Goal: Task Accomplishment & Management: Manage account settings

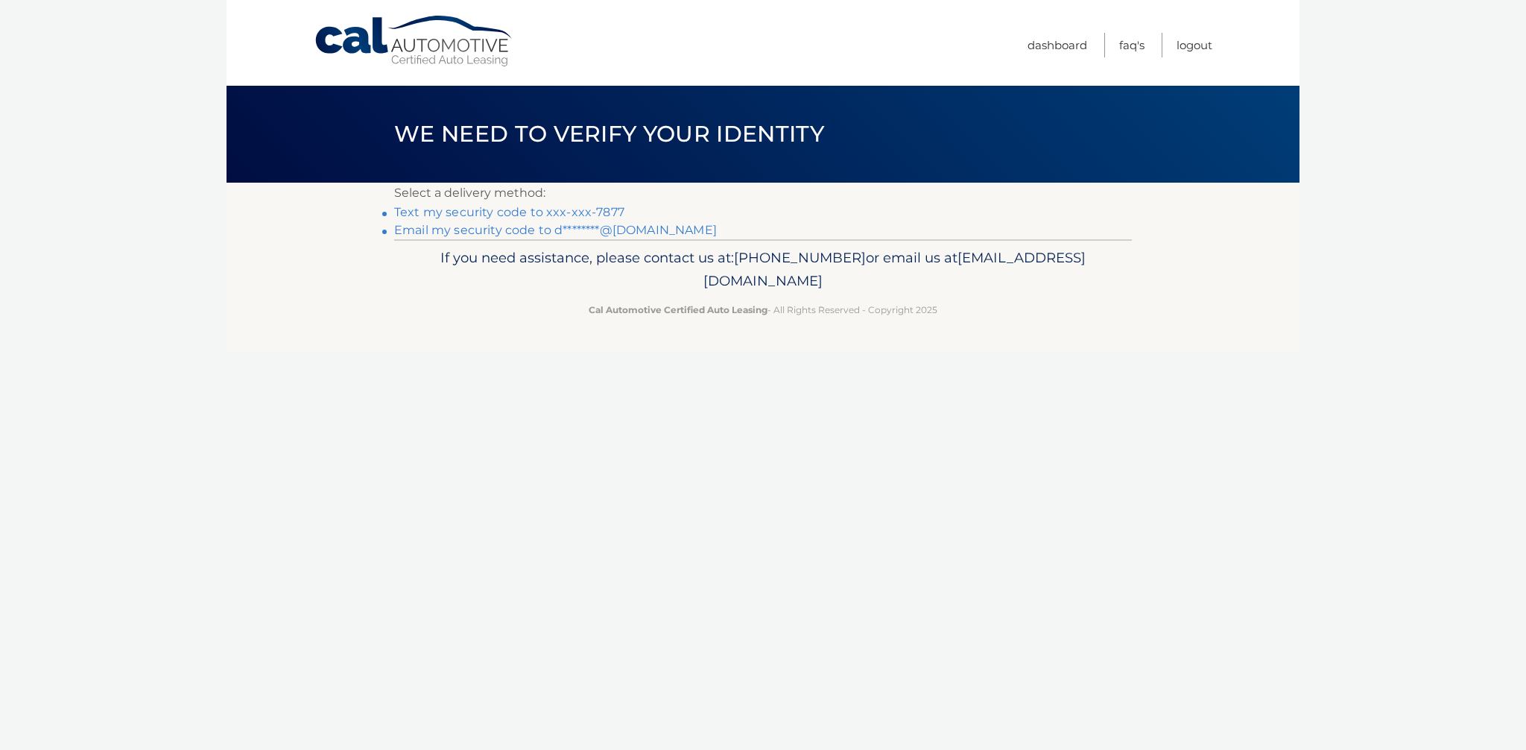
click at [587, 212] on link "Text my security code to xxx-xxx-7877" at bounding box center [509, 212] width 230 height 14
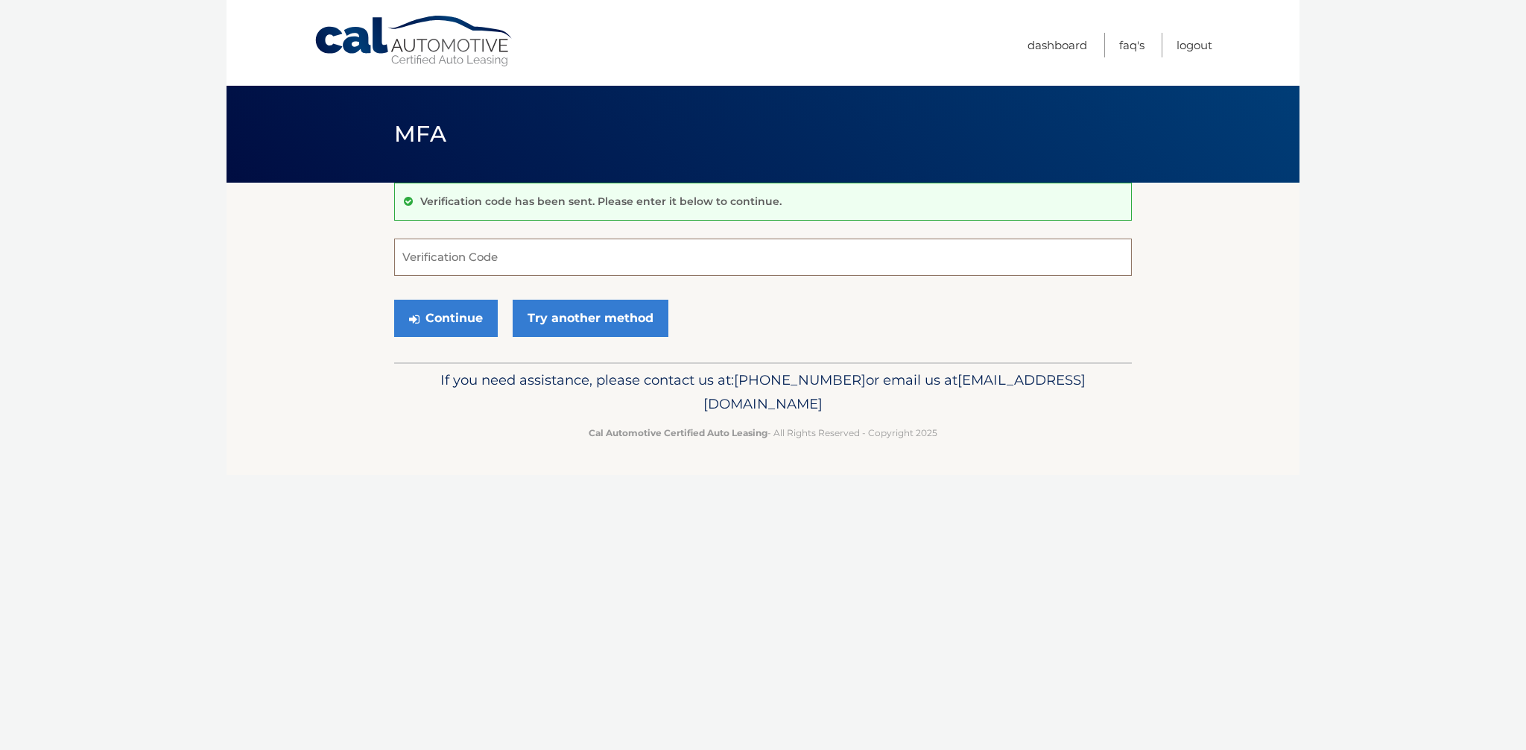
click at [540, 258] on input "Verification Code" at bounding box center [763, 256] width 738 height 37
type input "464255"
click at [394, 300] on button "Continue" at bounding box center [446, 318] width 104 height 37
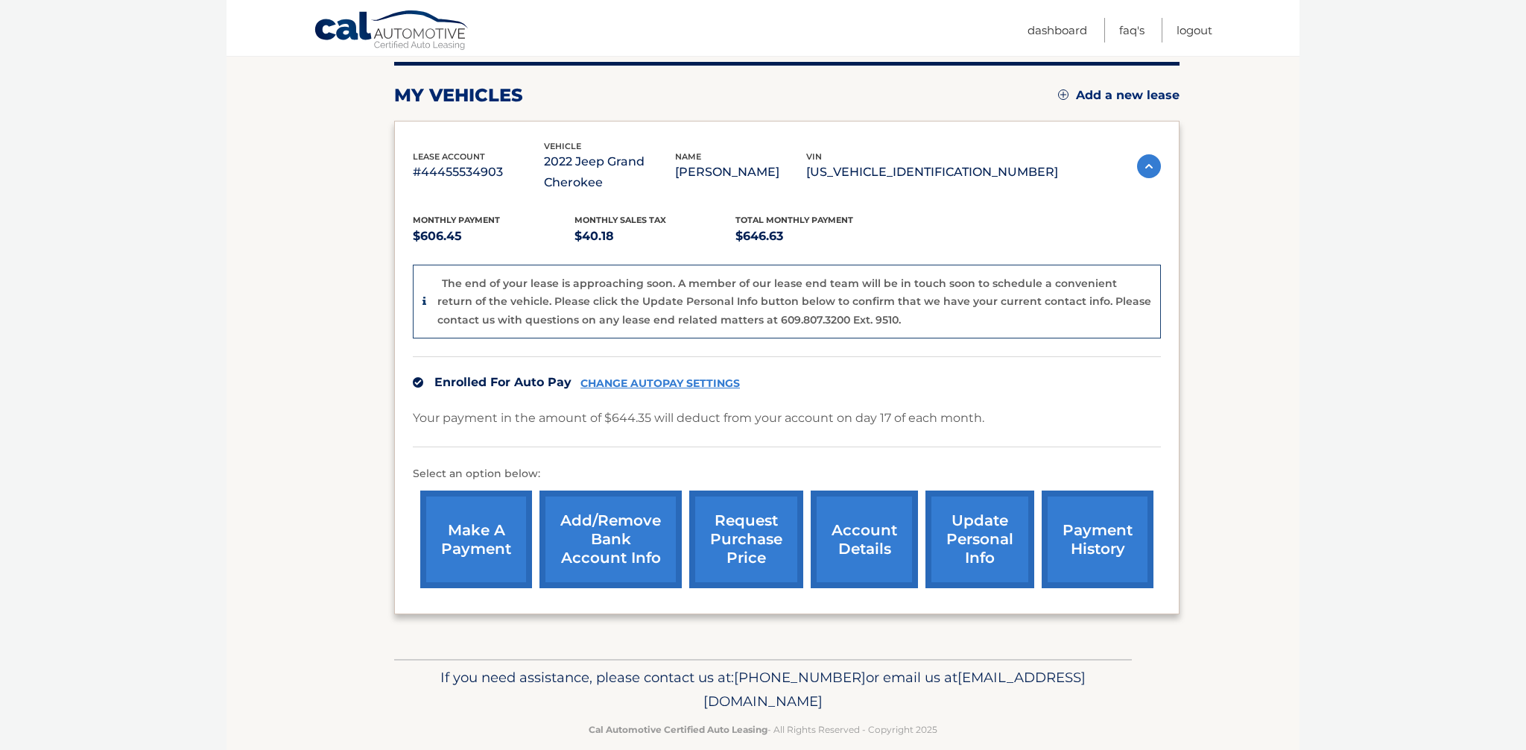
scroll to position [192, 0]
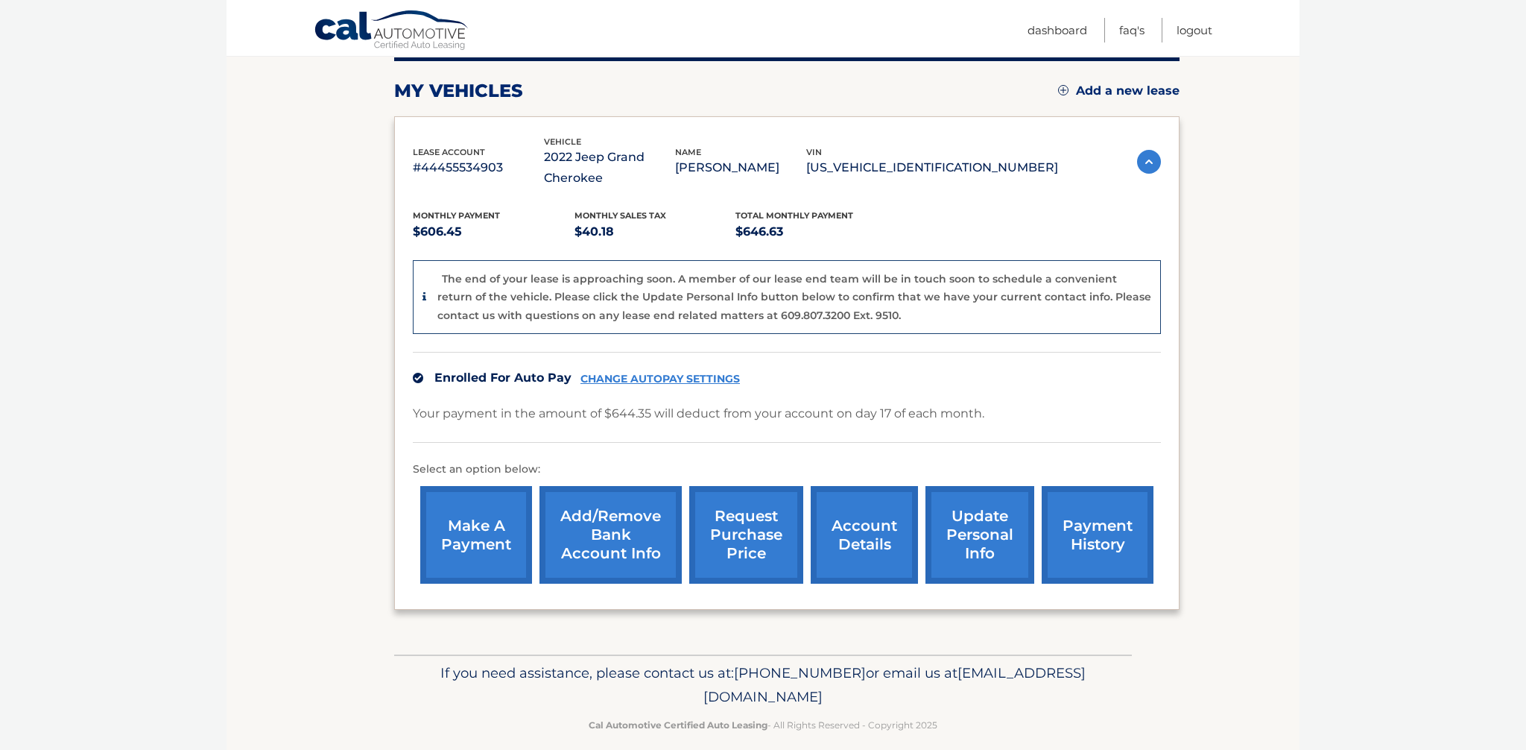
click at [967, 507] on link "update personal info" at bounding box center [979, 535] width 109 height 98
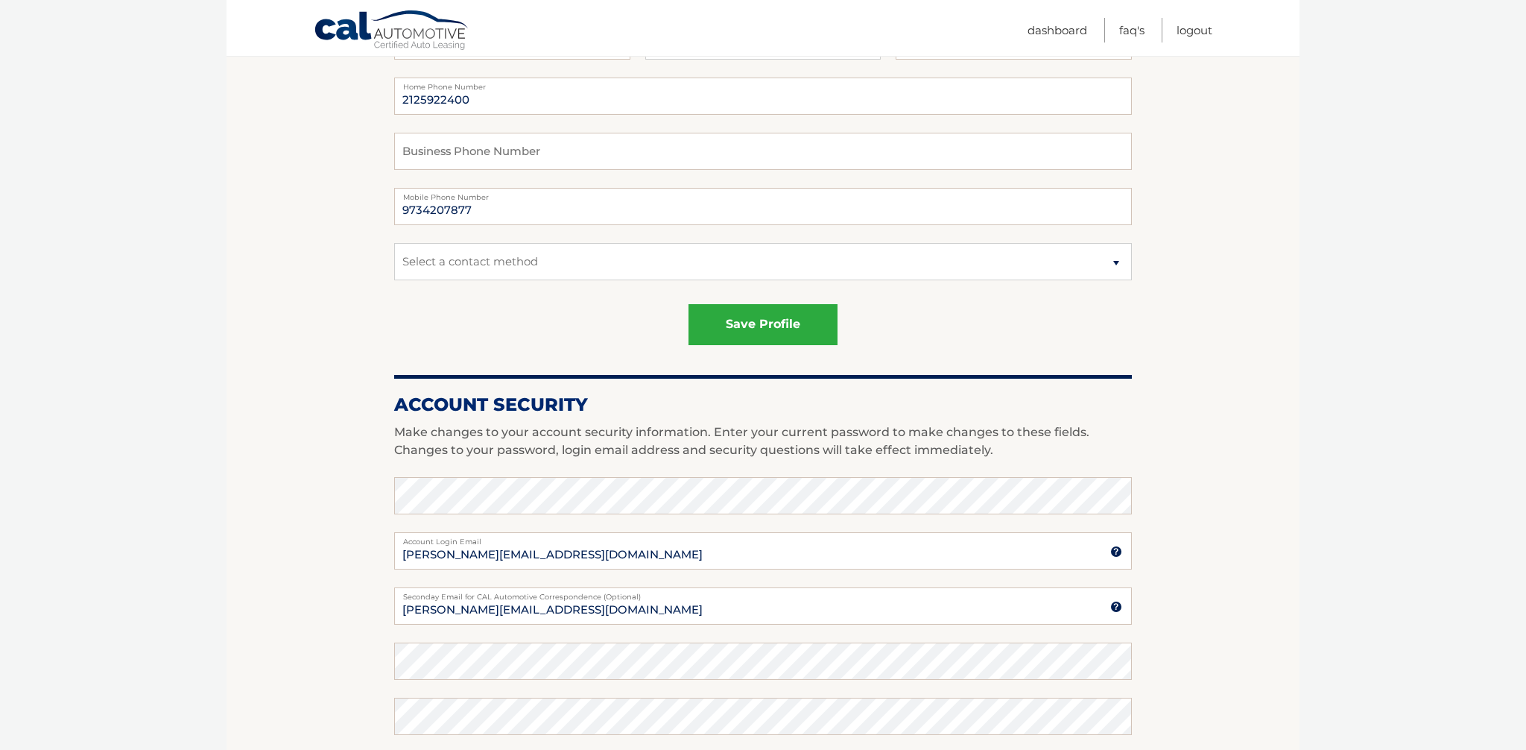
scroll to position [325, 0]
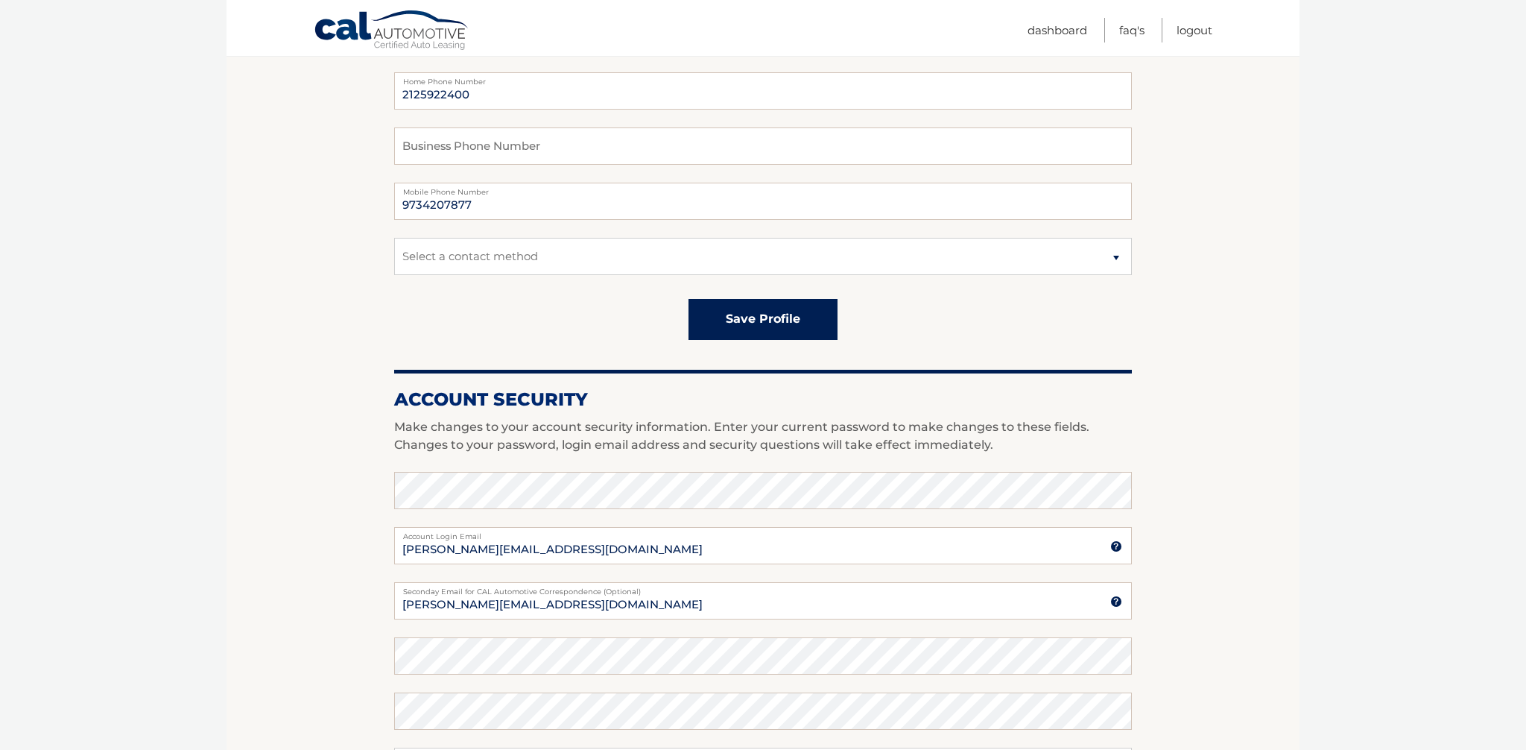
drag, startPoint x: 773, startPoint y: 320, endPoint x: 747, endPoint y: 308, distance: 29.4
click at [773, 320] on button "save profile" at bounding box center [762, 319] width 149 height 41
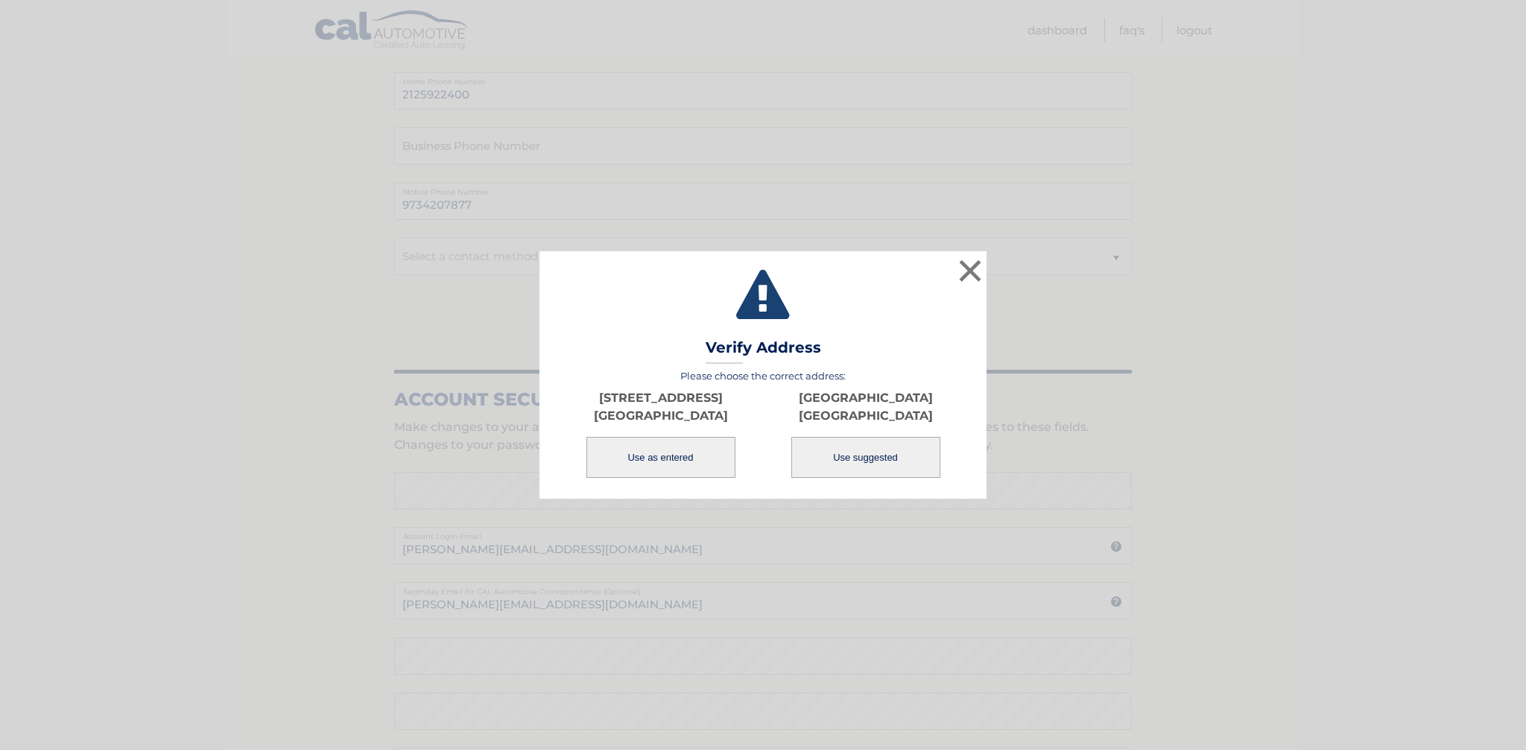
click at [890, 463] on button "Use suggested" at bounding box center [865, 457] width 149 height 41
type input "[GEOGRAPHIC_DATA]"
type input "MORRISTOWN"
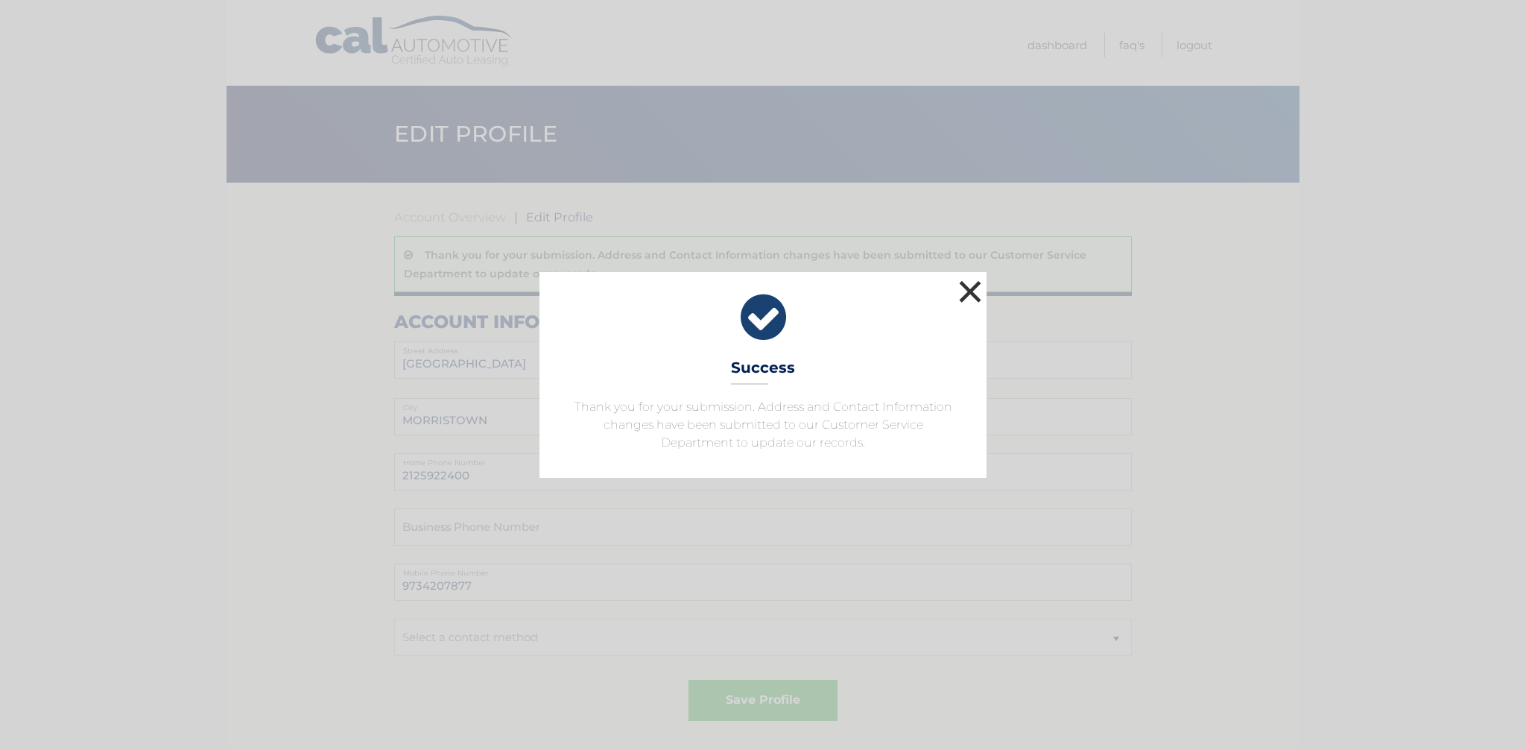
click at [969, 294] on button "×" at bounding box center [970, 291] width 30 height 30
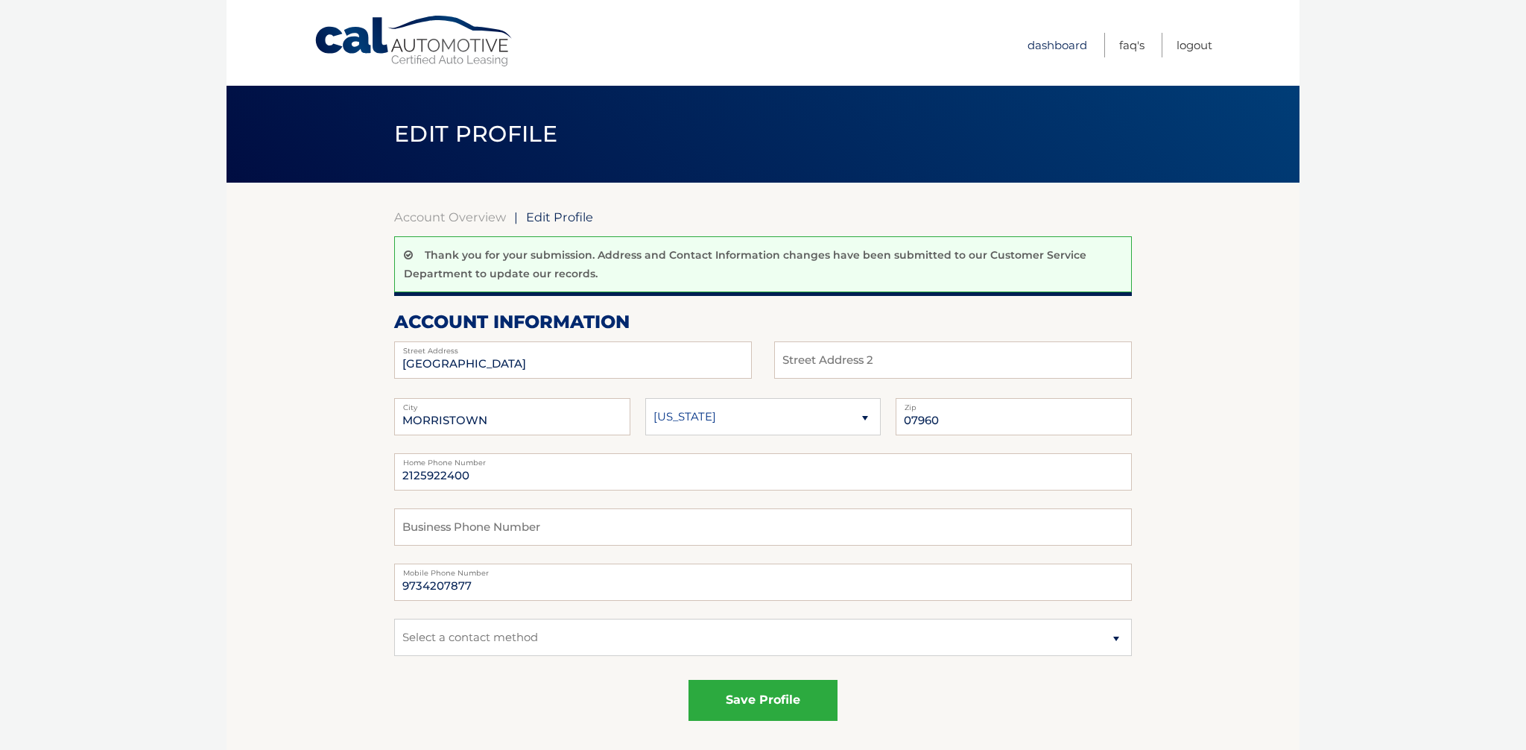
click at [1043, 48] on link "Dashboard" at bounding box center [1057, 45] width 60 height 25
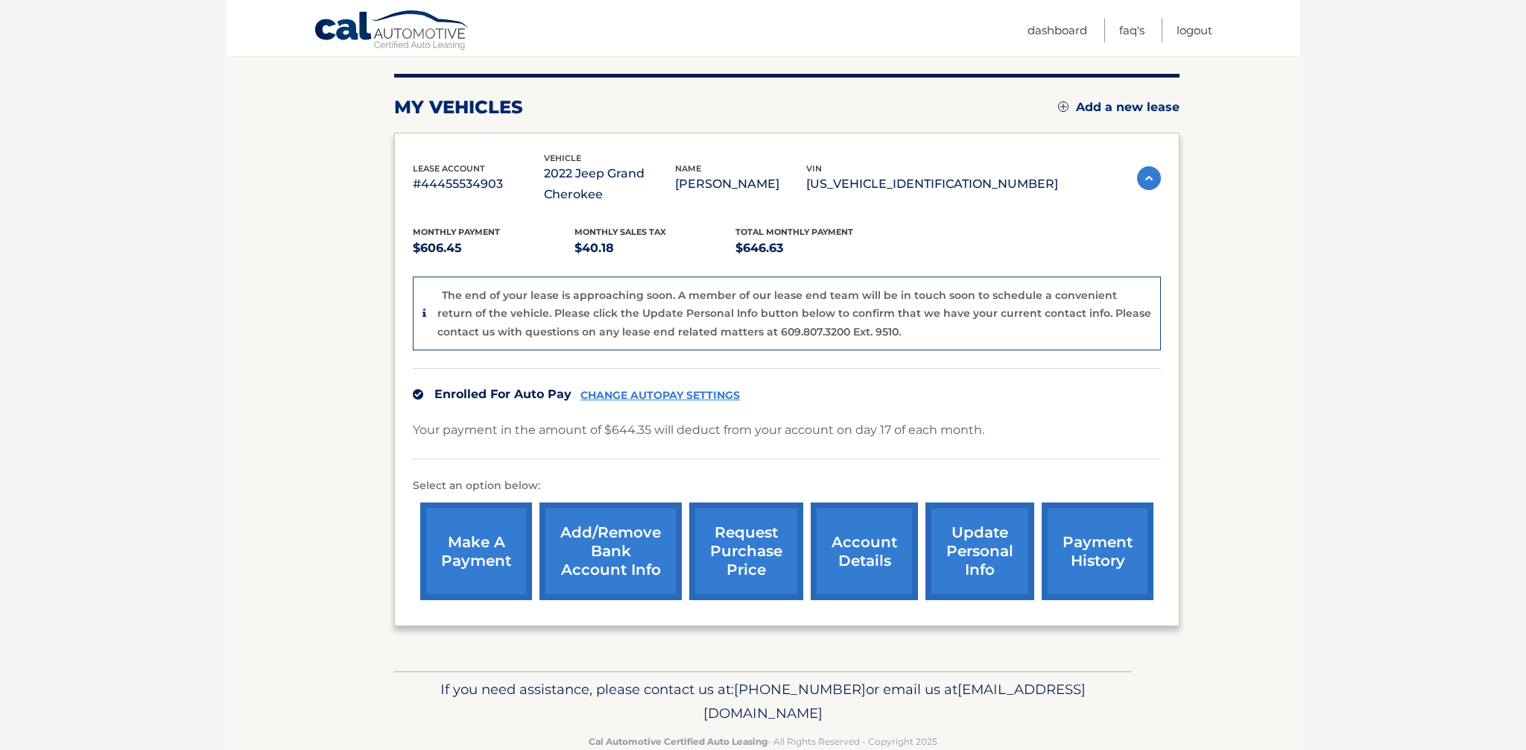
scroll to position [209, 0]
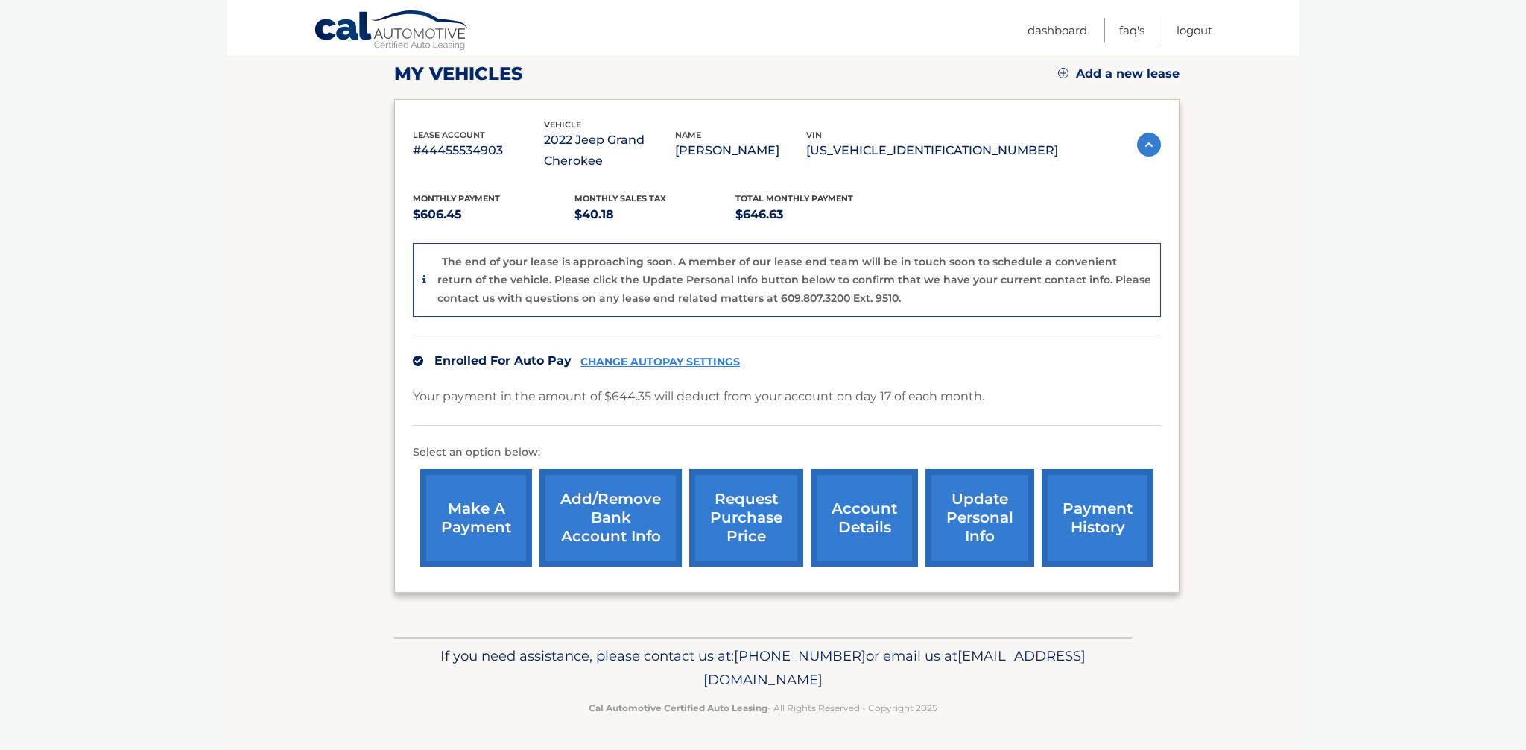
click at [863, 542] on link "account details" at bounding box center [864, 518] width 107 height 98
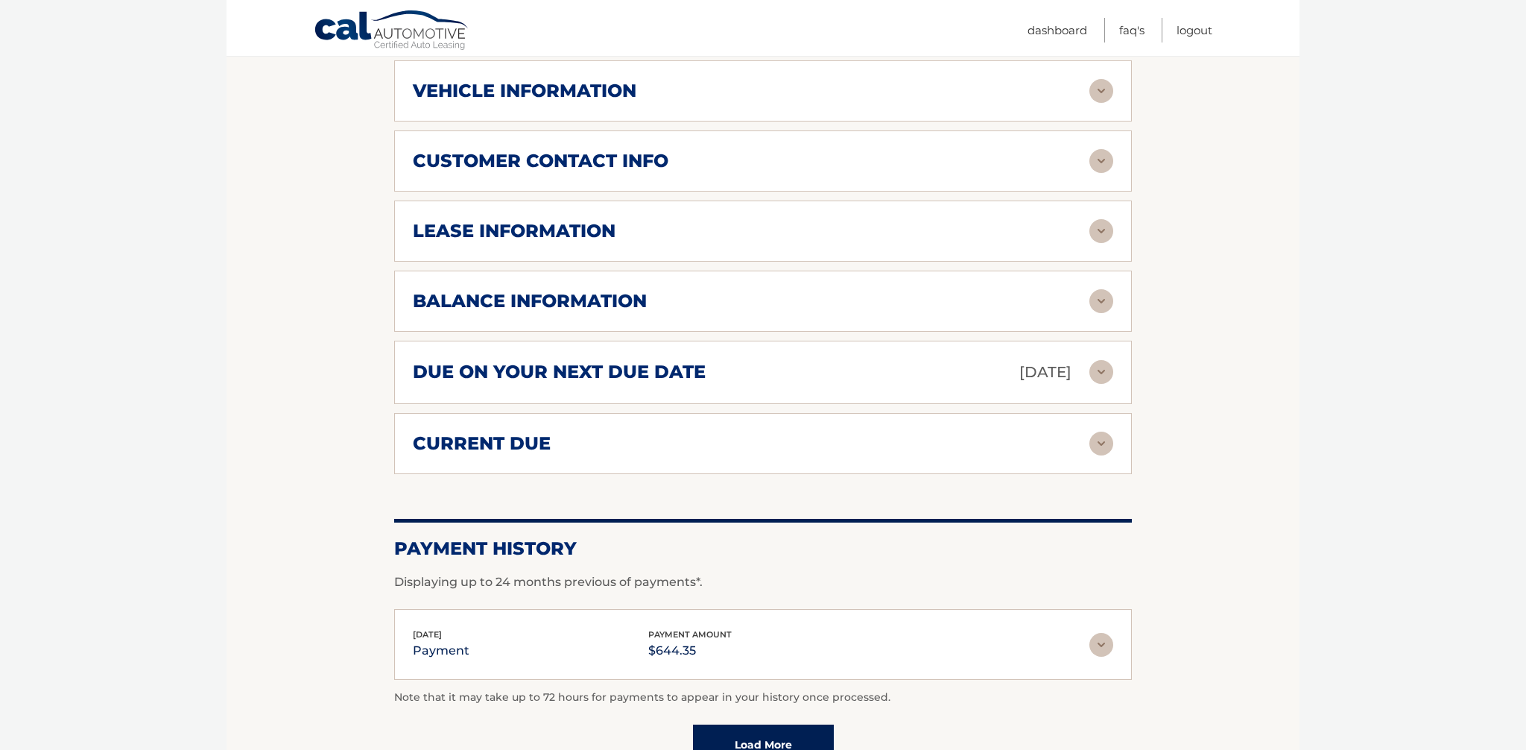
scroll to position [679, 0]
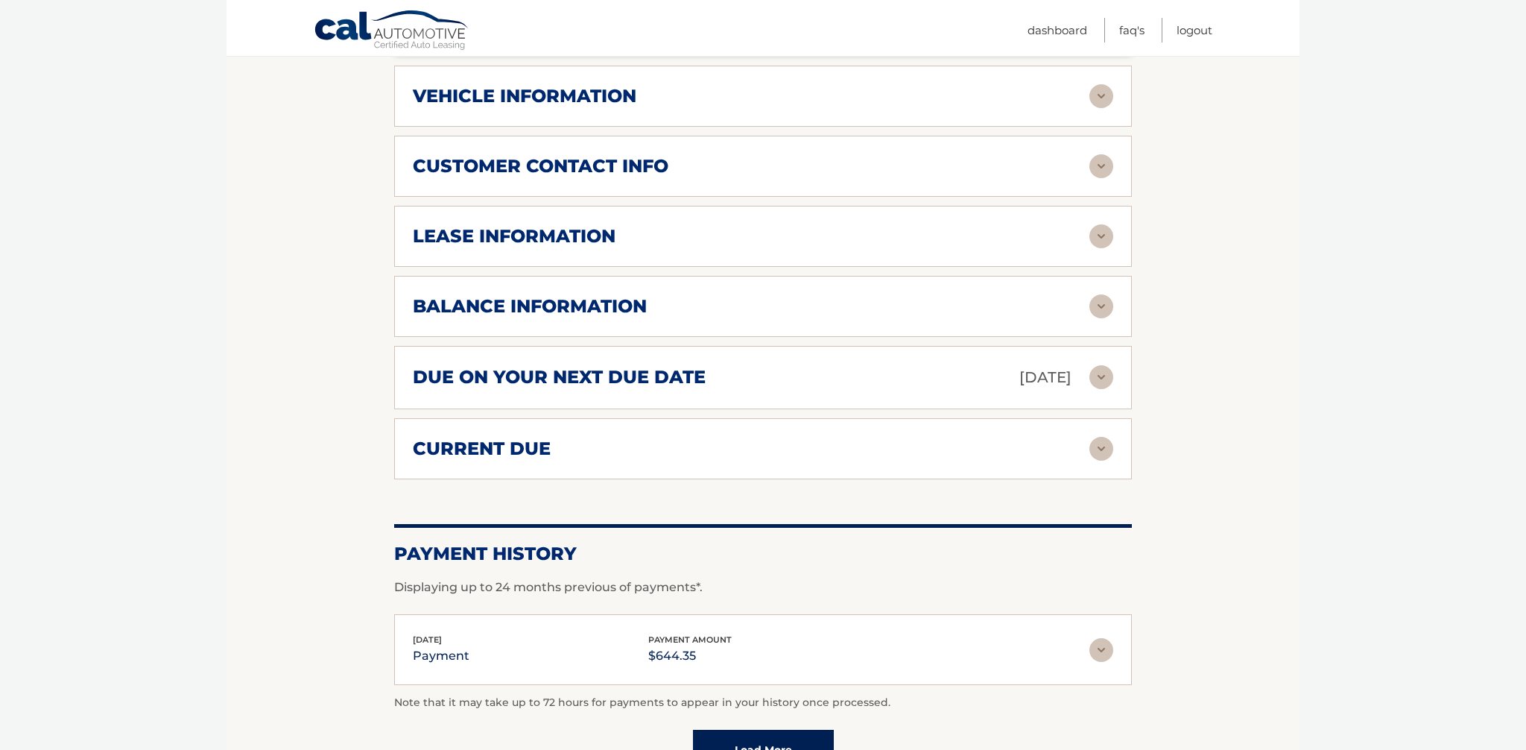
click at [794, 323] on div "balance information Payments Received 36 Payments Remaining 3 Next Payment will…" at bounding box center [763, 306] width 738 height 61
click at [803, 314] on div "balance information" at bounding box center [751, 306] width 676 height 22
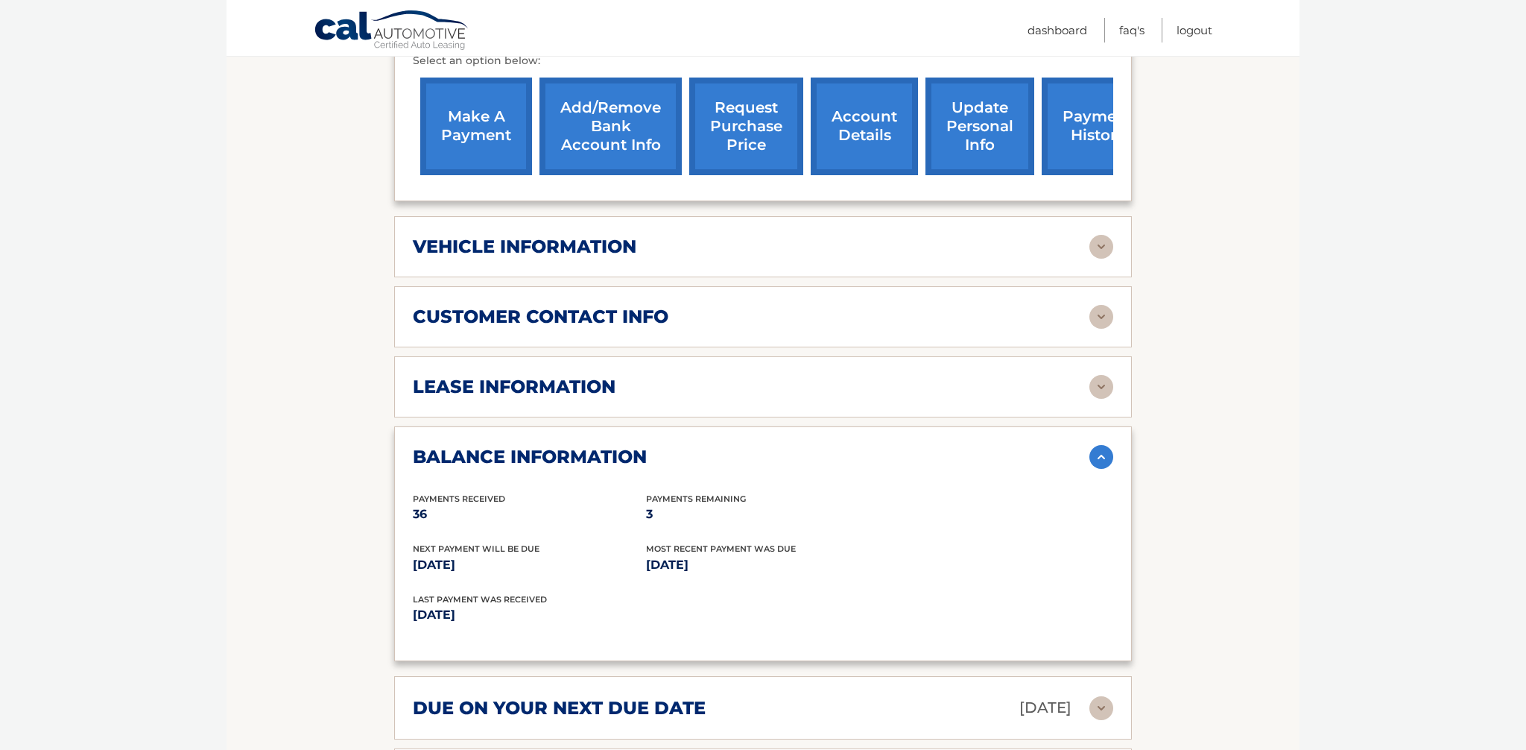
scroll to position [526, 0]
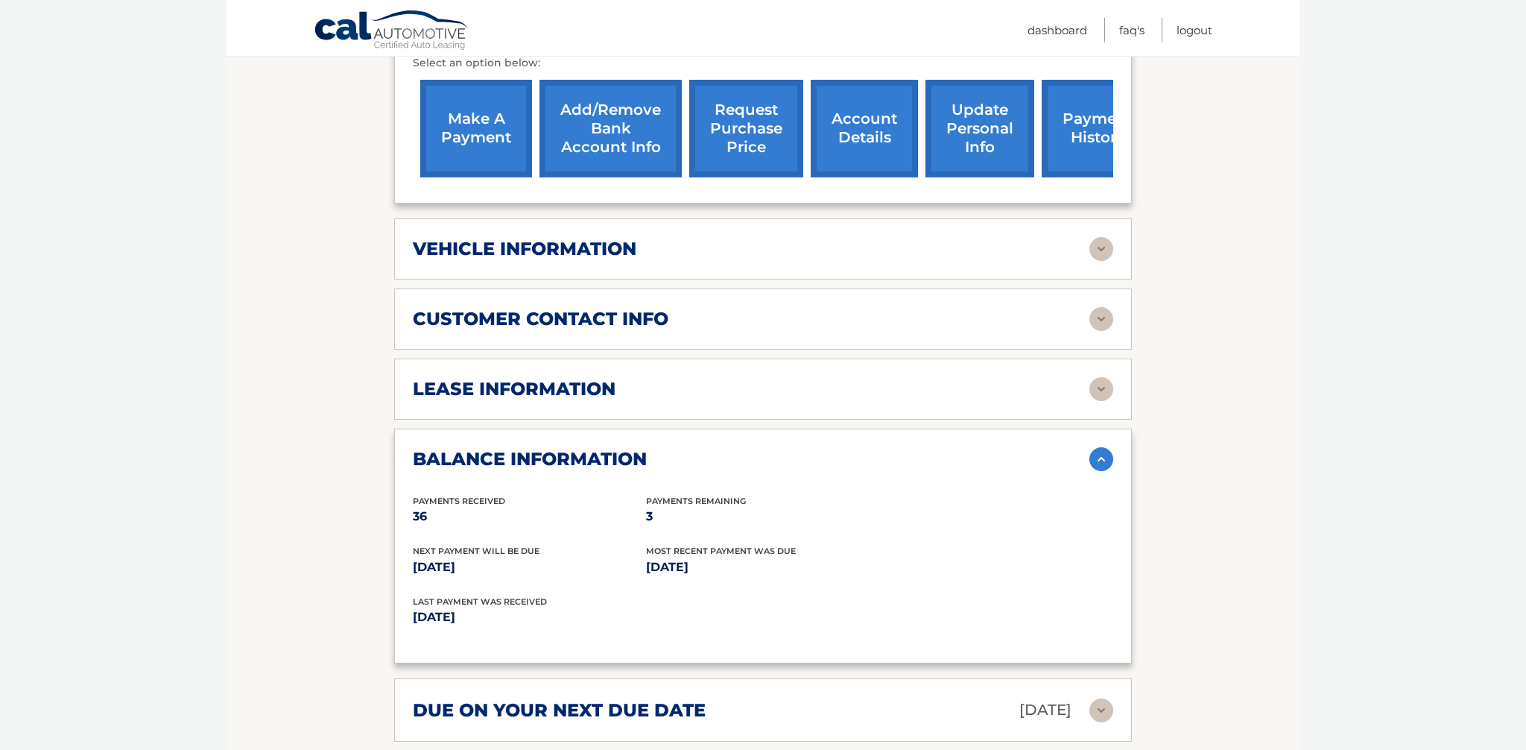
click at [936, 253] on div "vehicle information" at bounding box center [751, 249] width 676 height 22
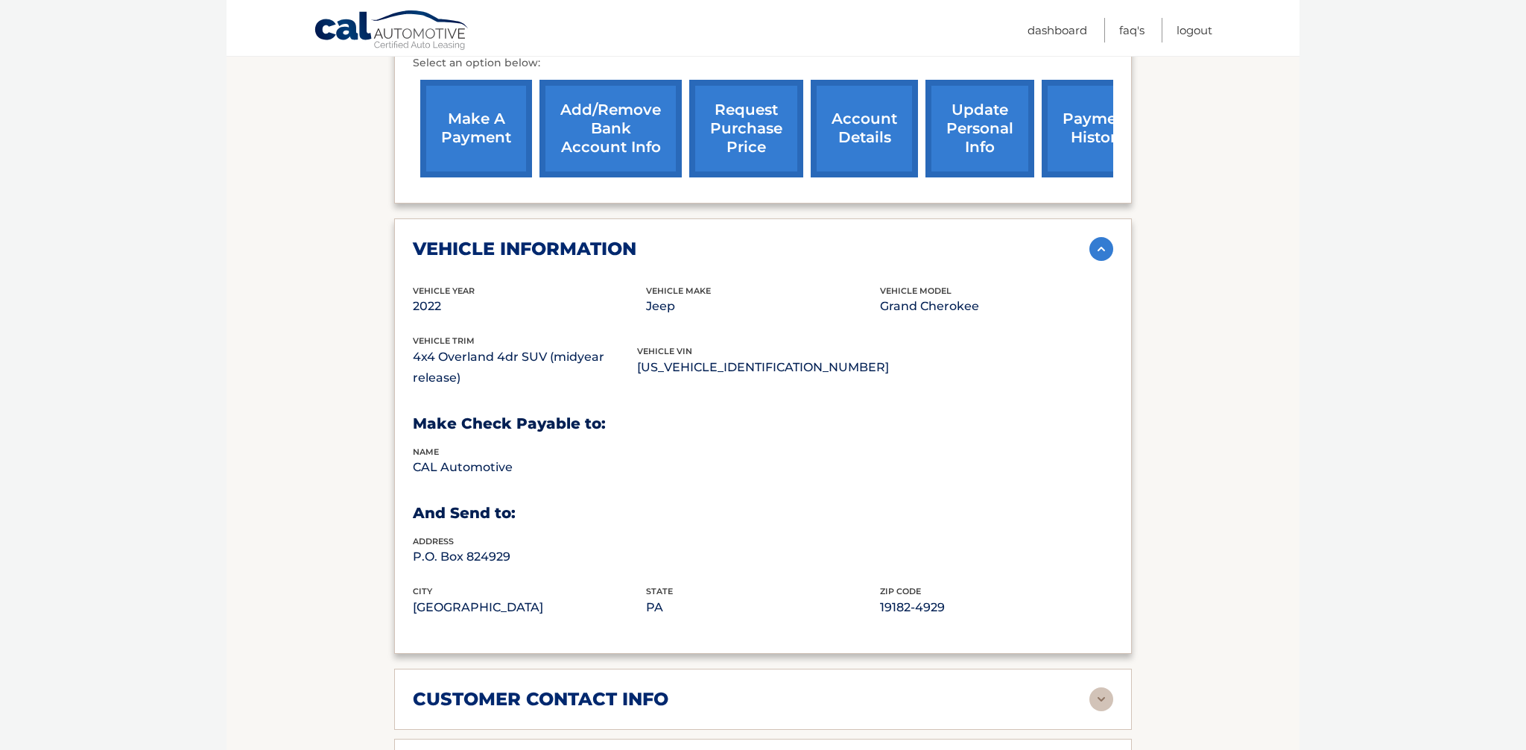
click at [936, 253] on div "vehicle information" at bounding box center [751, 249] width 676 height 22
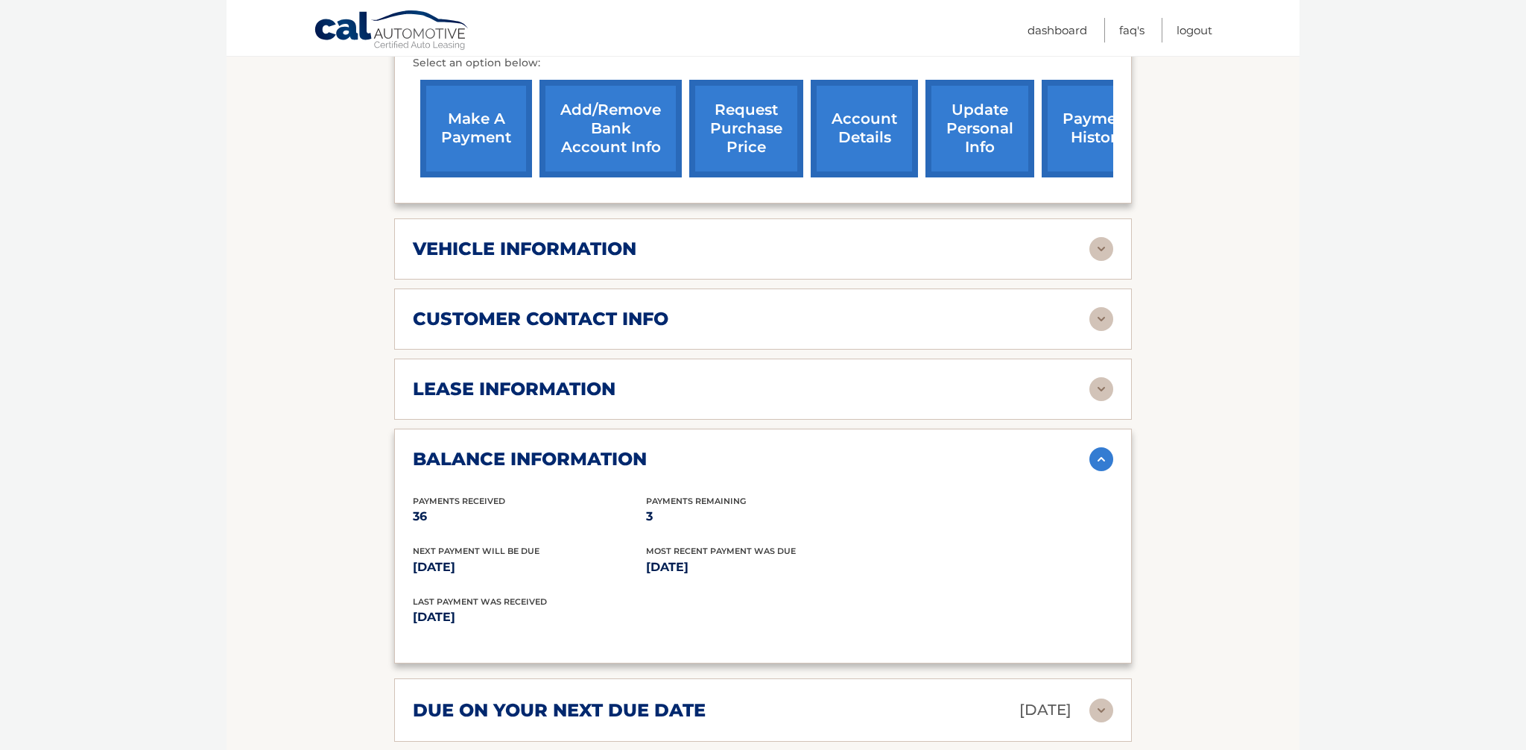
click at [896, 377] on div "lease information" at bounding box center [763, 389] width 700 height 24
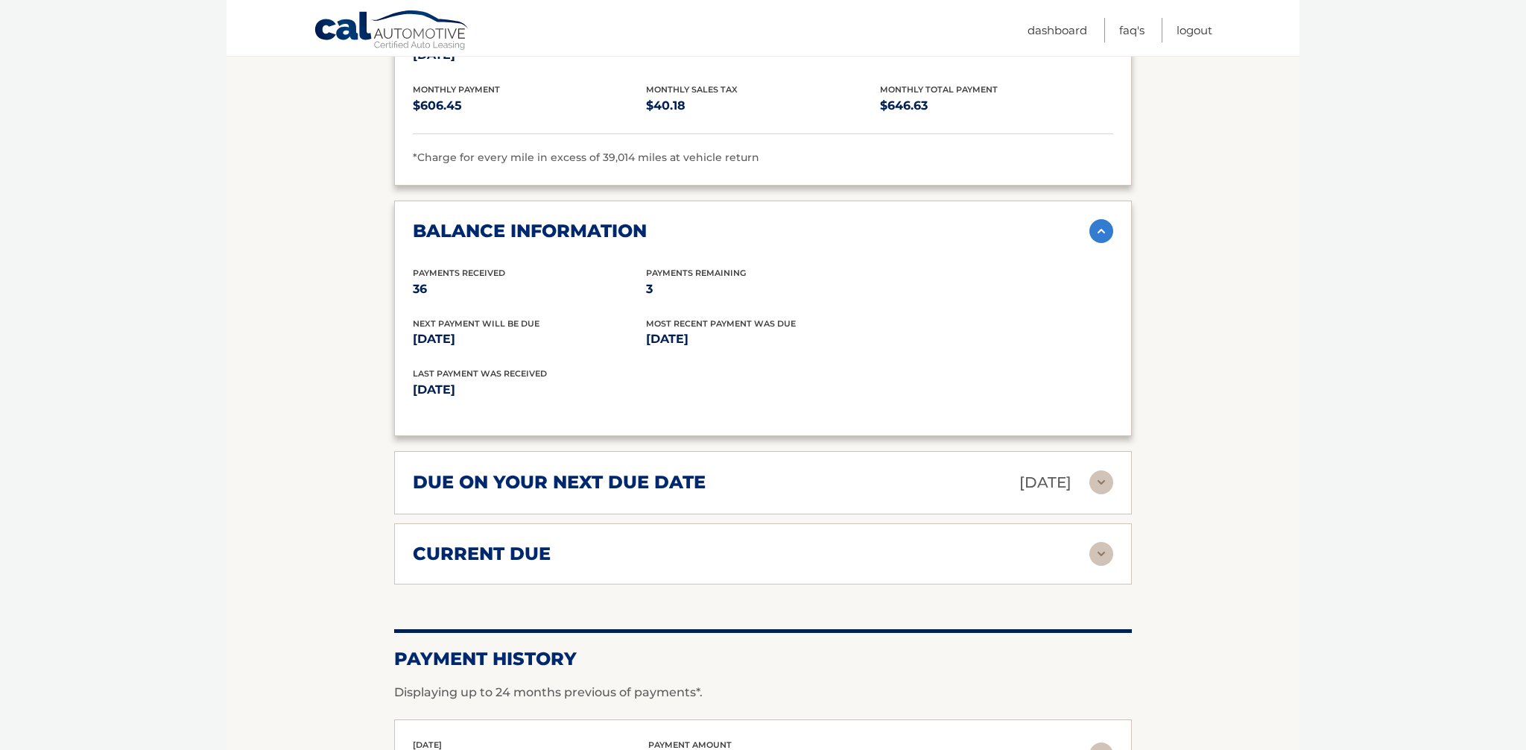
scroll to position [1035, 0]
click at [794, 582] on div "Account Details | #44455534903 Back to Dashboard Manage Your Lease lease accoun…" at bounding box center [763, 23] width 738 height 1699
click at [793, 555] on div "current due" at bounding box center [751, 552] width 676 height 22
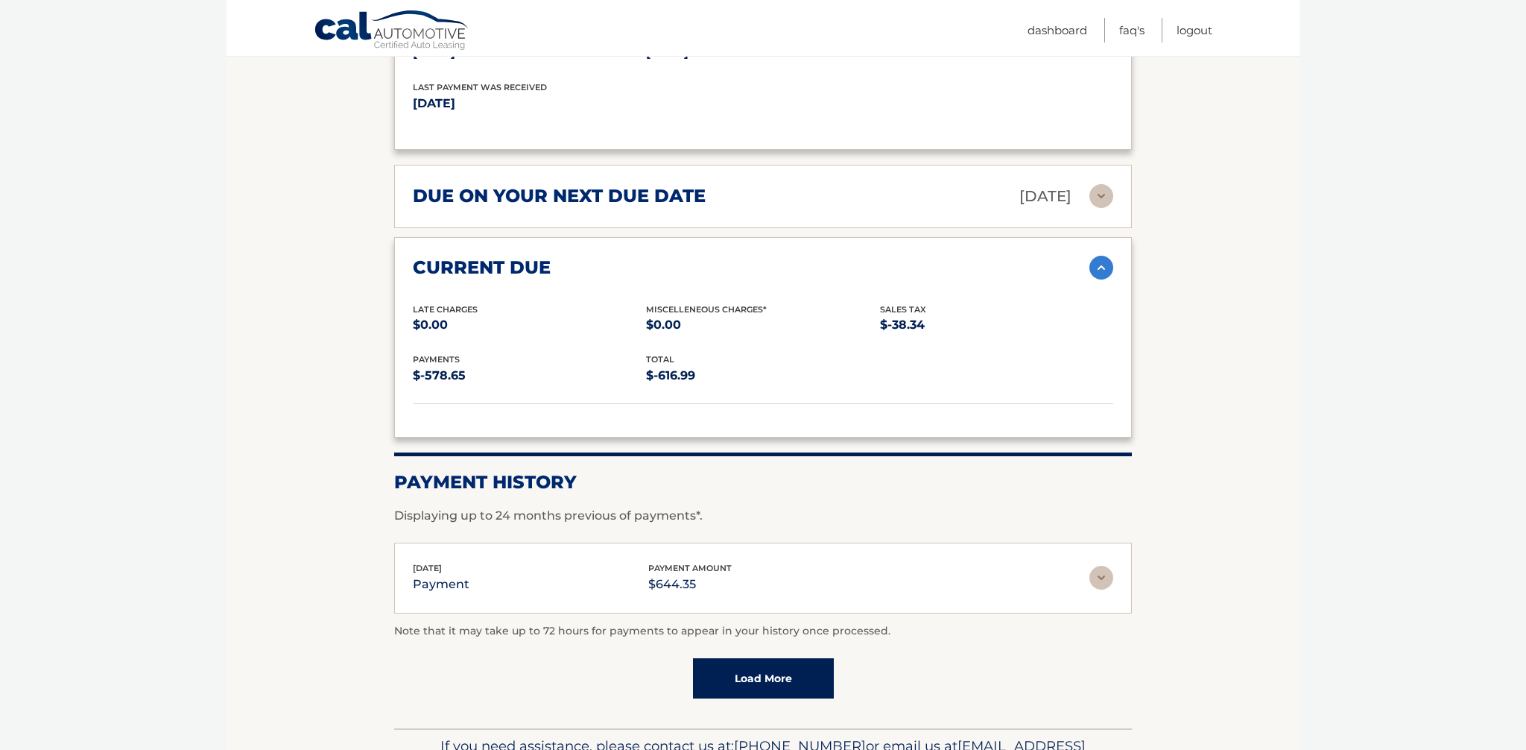
scroll to position [1322, 0]
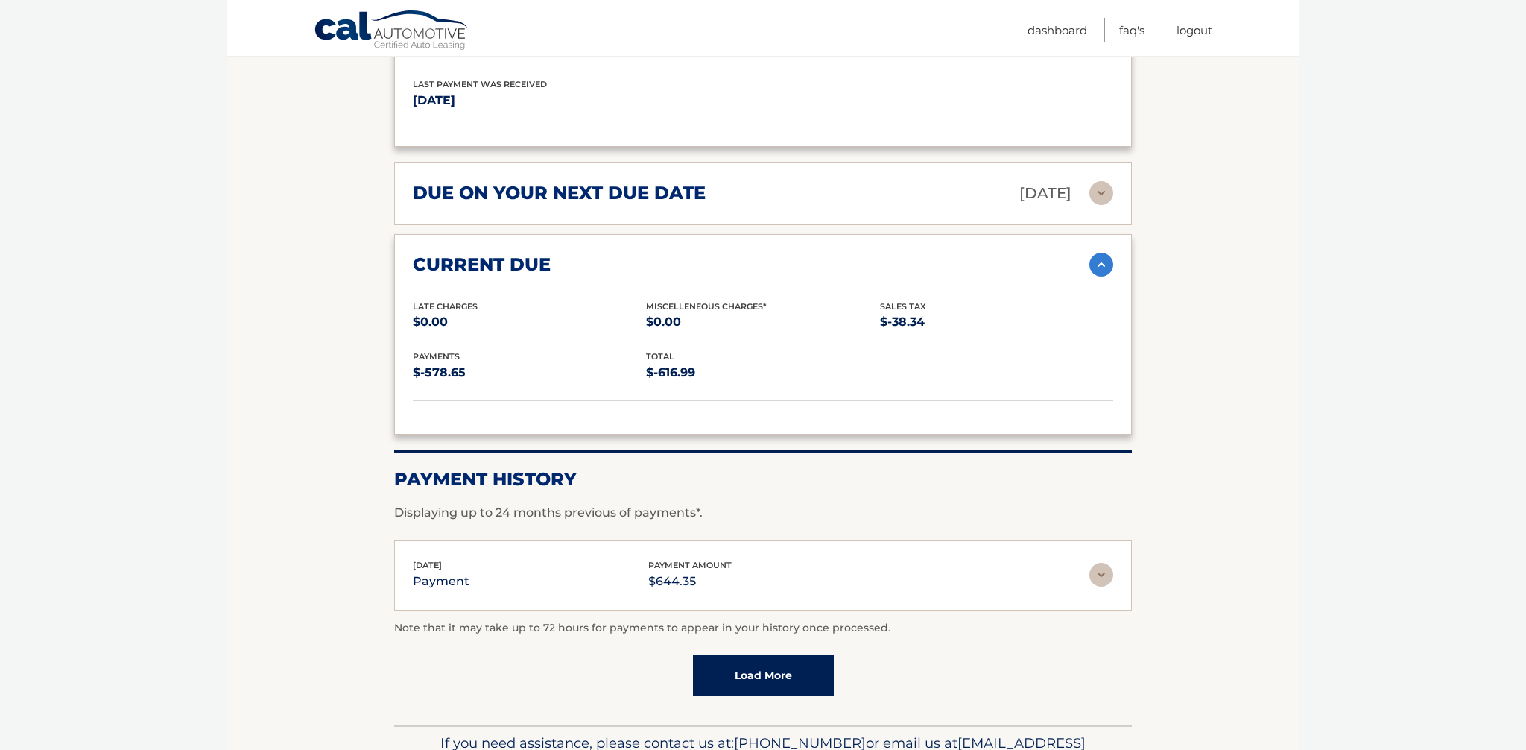
click at [858, 570] on div "[DATE] payment payment amount $644.35" at bounding box center [751, 575] width 676 height 34
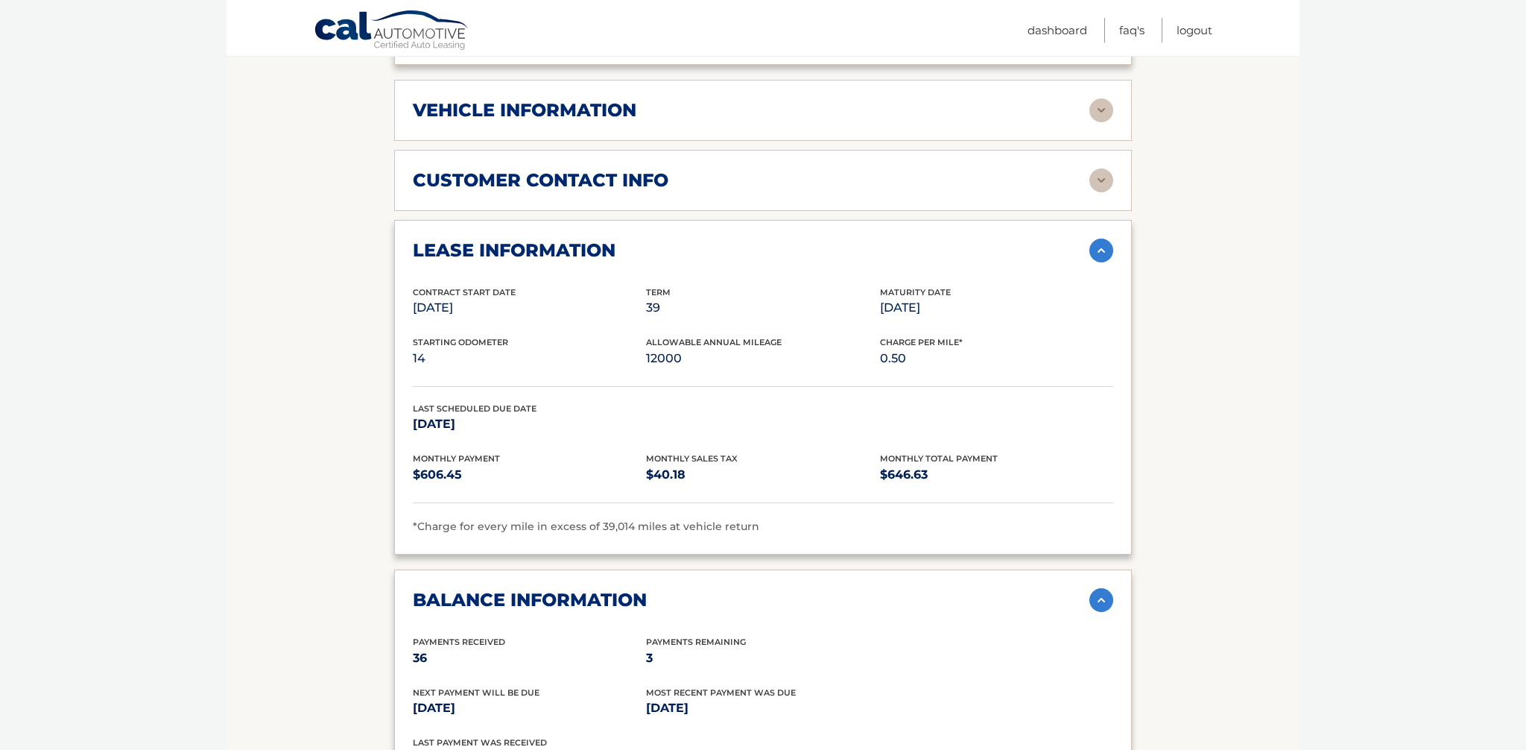
scroll to position [0, 0]
